Goal: Information Seeking & Learning: Learn about a topic

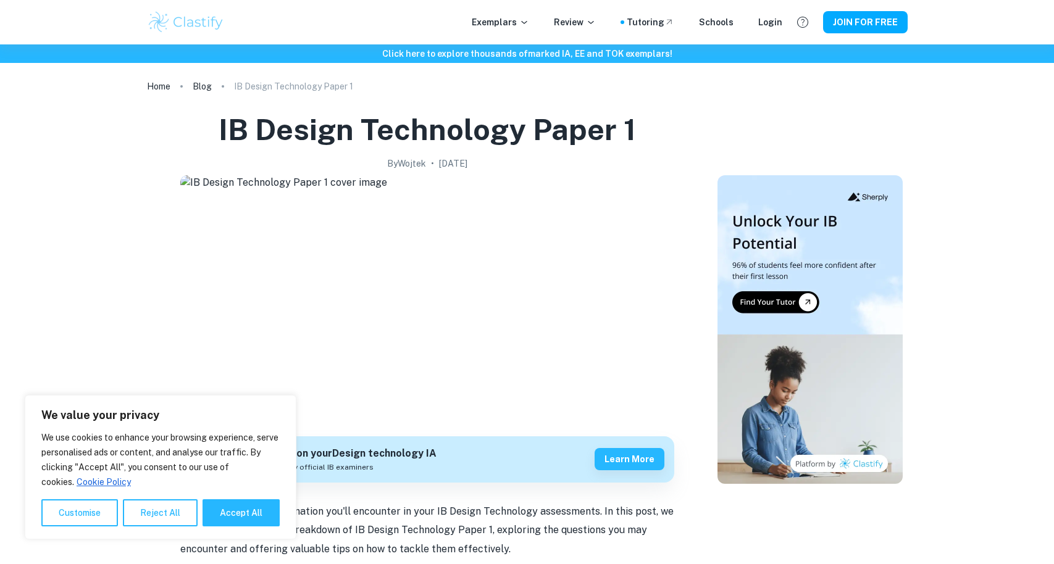
scroll to position [552, 0]
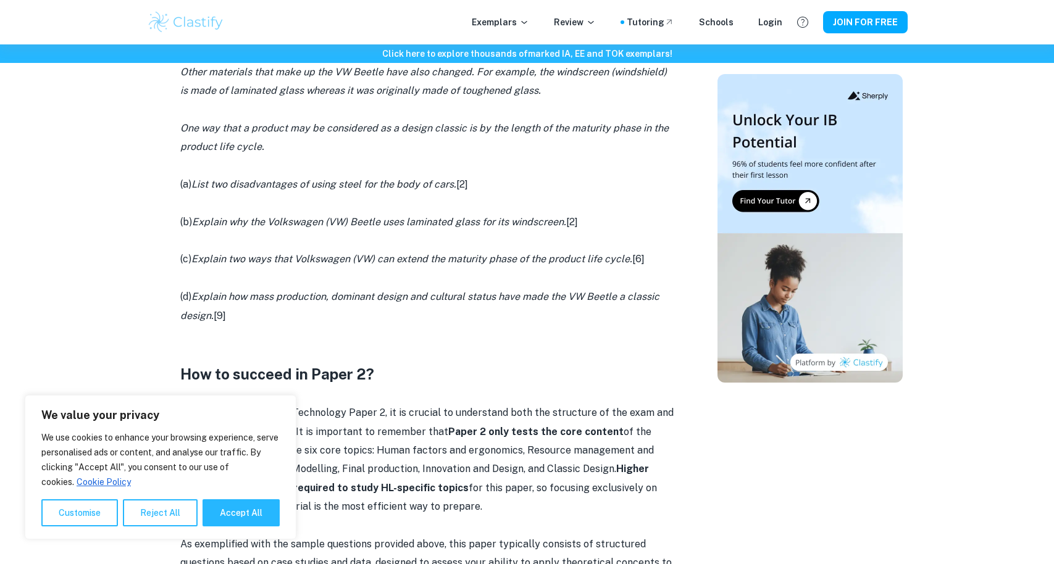
scroll to position [1369, 0]
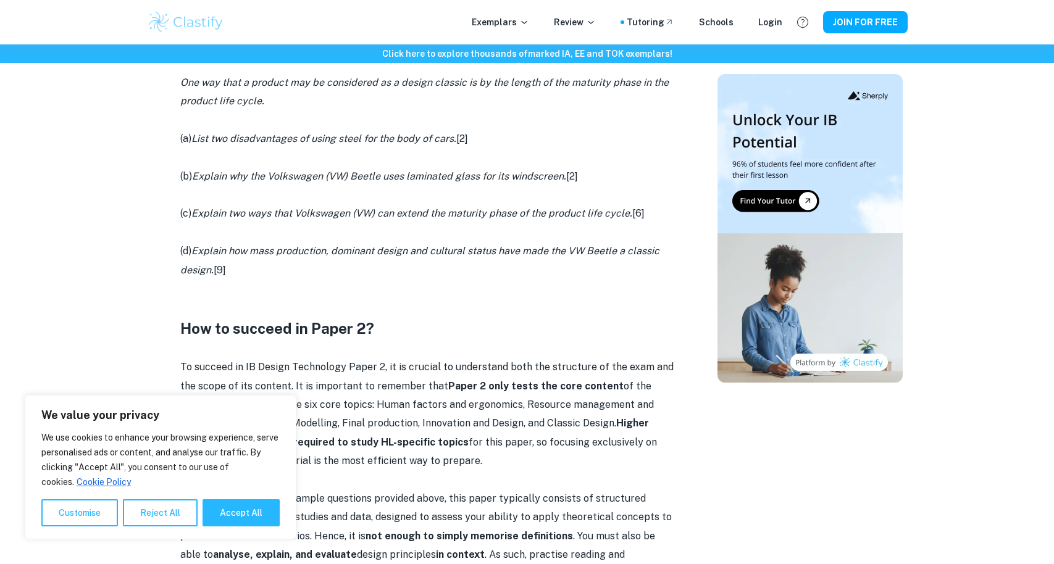
click at [253, 512] on button "Accept All" at bounding box center [241, 513] width 77 height 27
checkbox input "true"
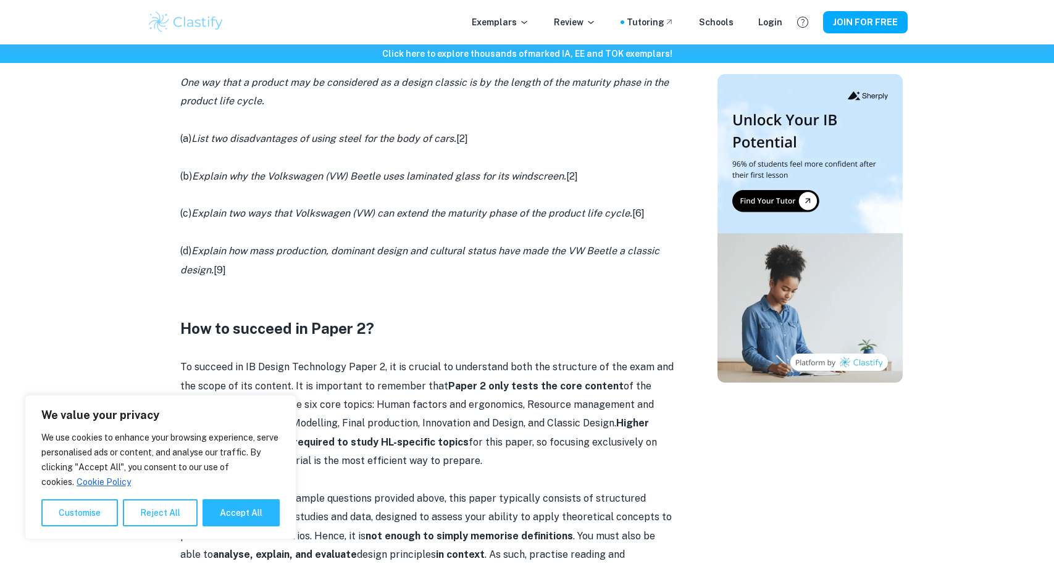
checkbox input "true"
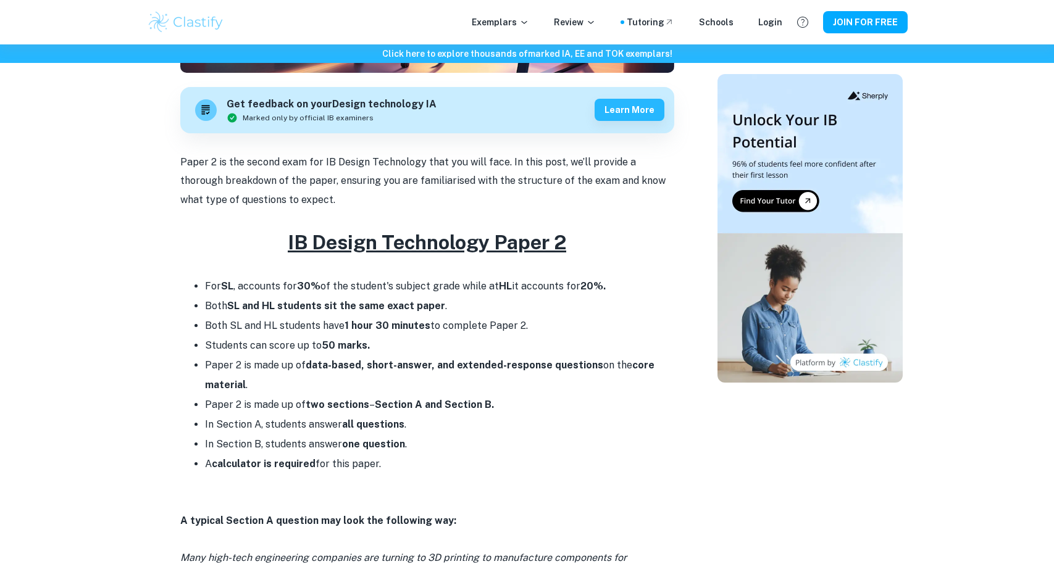
scroll to position [332, 0]
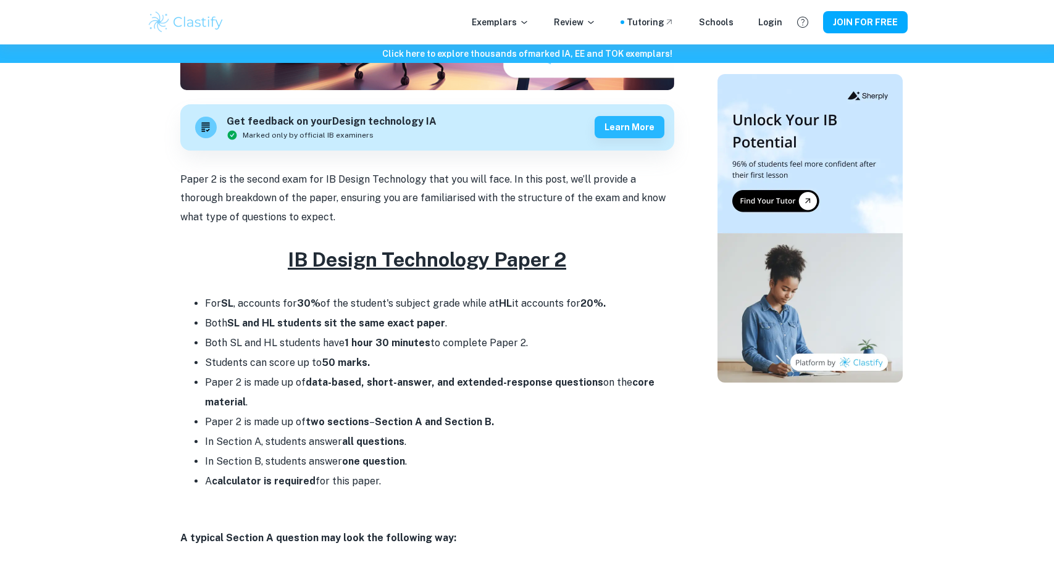
click at [516, 263] on u "IB Design Technology Paper 2" at bounding box center [427, 259] width 278 height 23
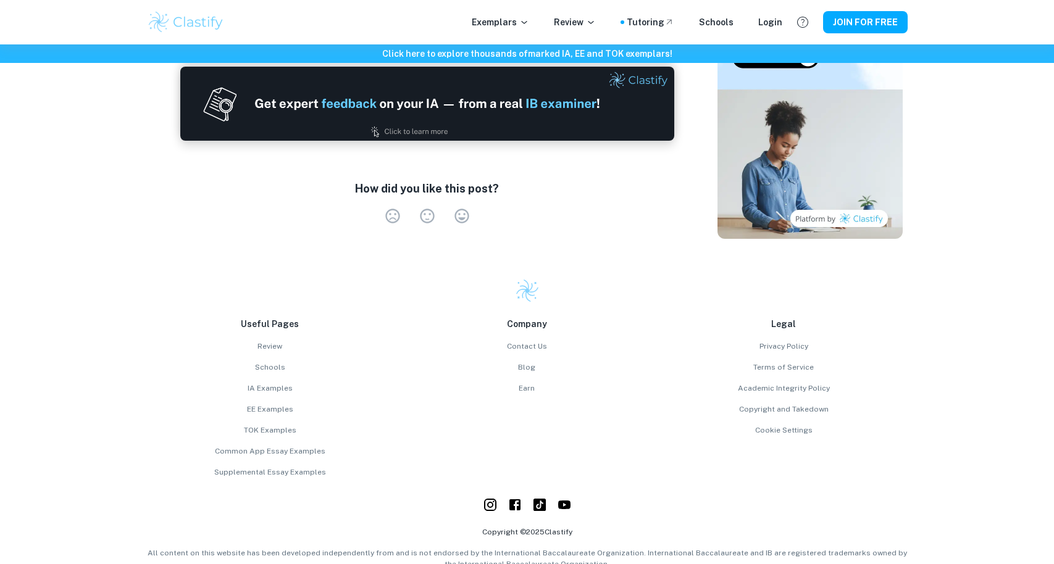
scroll to position [2090, 0]
